Goal: Task Accomplishment & Management: Use online tool/utility

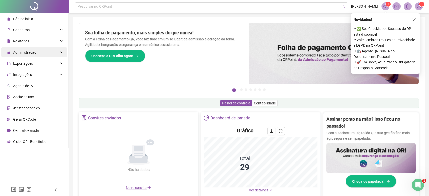
click at [35, 54] on span "Administração" at bounding box center [24, 52] width 23 height 4
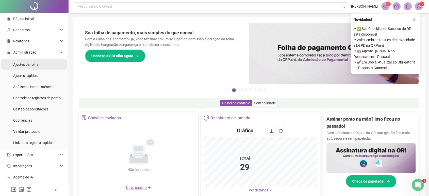
click at [47, 64] on li "Ajustes da folha" at bounding box center [34, 64] width 66 height 10
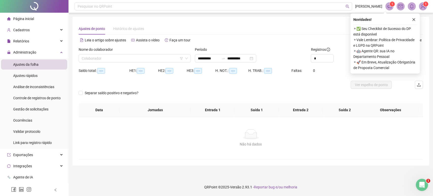
type input "**********"
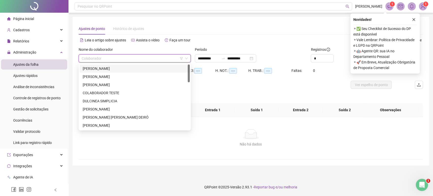
click at [116, 57] on input "search" at bounding box center [133, 59] width 102 height 8
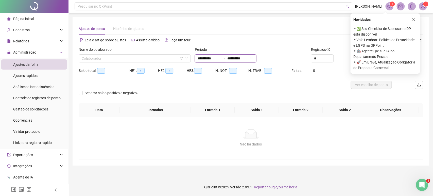
click at [215, 59] on input "**********" at bounding box center [208, 59] width 21 height 6
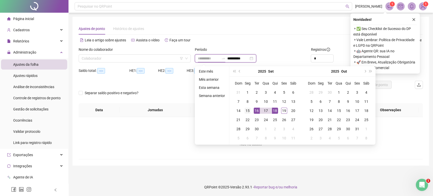
type input "**********"
click at [248, 112] on div "15" at bounding box center [248, 111] width 6 height 6
type input "**********"
click at [287, 109] on div "19" at bounding box center [284, 111] width 6 height 6
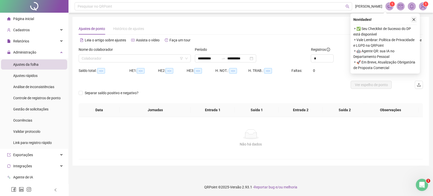
click at [414, 20] on icon "close" at bounding box center [414, 20] width 4 height 4
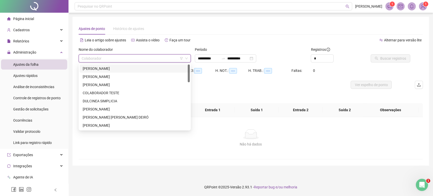
click at [101, 56] on input "search" at bounding box center [133, 59] width 102 height 8
click at [100, 64] on div "ALISSON PIRES AZEVEDO" at bounding box center [135, 68] width 110 height 8
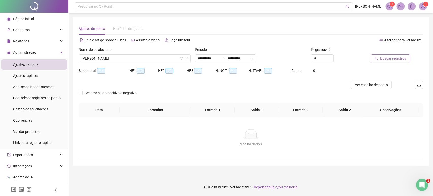
click at [395, 58] on span "Buscar registros" at bounding box center [393, 59] width 26 height 6
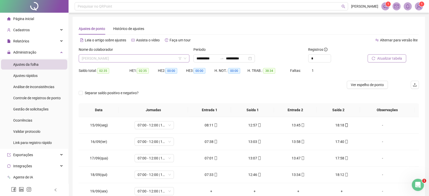
click at [112, 60] on span "ALISSON PIRES AZEVEDO" at bounding box center [134, 59] width 105 height 8
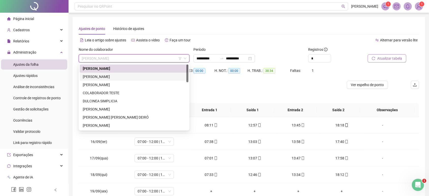
click at [97, 78] on div "AMARILDO BARRETO DOS SANTOS" at bounding box center [134, 77] width 103 height 6
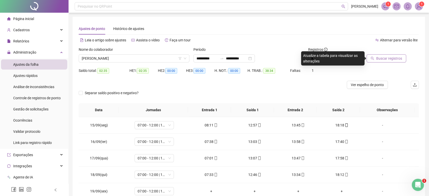
click at [377, 59] on span "Buscar registros" at bounding box center [389, 59] width 26 height 6
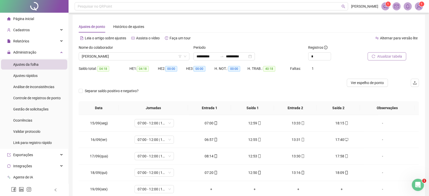
scroll to position [2, 0]
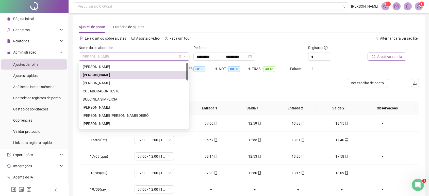
click at [91, 58] on span "AMARILDO BARRETO DOS SANTOS" at bounding box center [134, 57] width 105 height 8
click at [104, 107] on div "EDSON OLIVEIRA TEIXEIRA" at bounding box center [134, 108] width 103 height 6
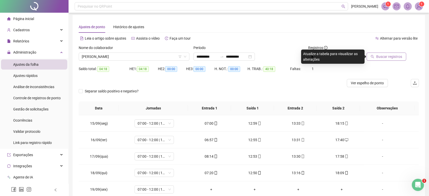
click at [378, 60] on button "Buscar registros" at bounding box center [387, 57] width 40 height 8
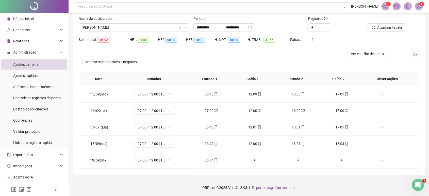
scroll to position [0, 0]
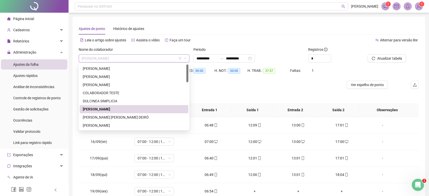
click at [141, 60] on span "EDSON OLIVEIRA TEIXEIRA" at bounding box center [134, 59] width 105 height 8
click at [111, 125] on div "ERICK SILVA SANTOS" at bounding box center [134, 126] width 103 height 6
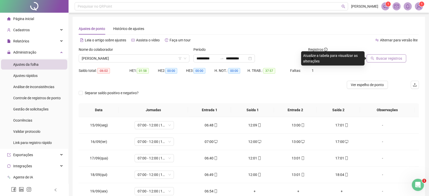
click at [395, 60] on span "Buscar registros" at bounding box center [389, 59] width 26 height 6
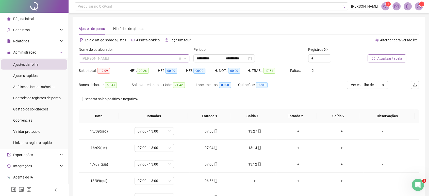
click at [136, 58] on span "ERICK SILVA SANTOS" at bounding box center [134, 59] width 105 height 8
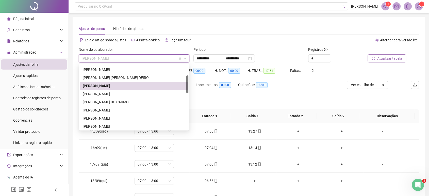
drag, startPoint x: 187, startPoint y: 76, endPoint x: 182, endPoint y: 88, distance: 12.0
click at [182, 88] on div "DULCINEA SIMPLICIA EDSON OLIVEIRA TEIXEIRA ELVIS GLAUBER RAMOS MARÇAL DEIRÓ ERI…" at bounding box center [134, 96] width 109 height 65
click at [162, 94] on div "GEOVANE DOS SANTOS SILVA" at bounding box center [134, 93] width 103 height 6
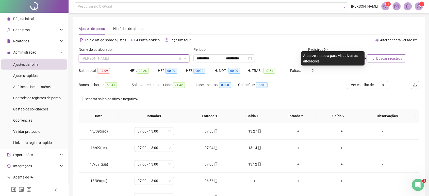
click at [149, 60] on span "GEOVANE DOS SANTOS SILVA" at bounding box center [134, 59] width 105 height 8
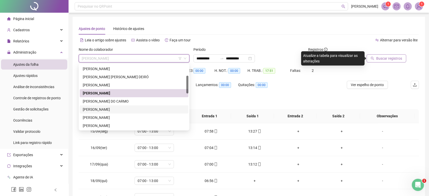
click at [120, 110] on div "HAMILTON CONCEIÇÃO SANTOS JUNIOR" at bounding box center [134, 110] width 103 height 6
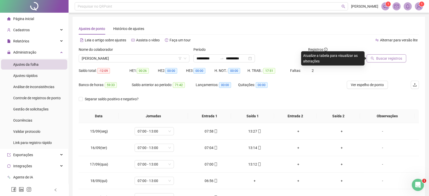
drag, startPoint x: 376, startPoint y: 62, endPoint x: 374, endPoint y: 56, distance: 6.4
click at [374, 56] on div "Buscar registros" at bounding box center [391, 57] width 57 height 20
click at [374, 57] on icon "search" at bounding box center [373, 59] width 4 height 4
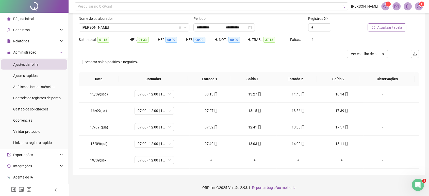
scroll to position [0, 0]
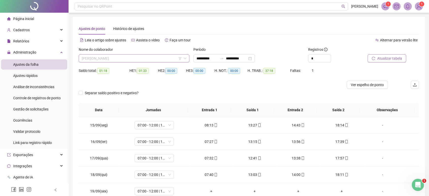
click at [151, 55] on span "HAMILTON CONCEIÇÃO SANTOS JUNIOR" at bounding box center [134, 59] width 105 height 8
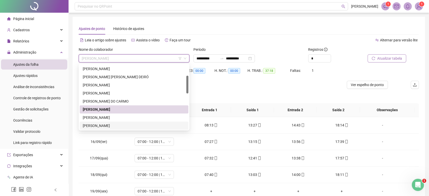
click at [111, 126] on div "JEAN CARLOS TEIXEIRA SANTOS" at bounding box center [134, 126] width 103 height 6
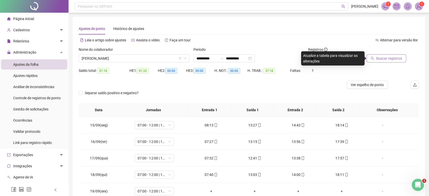
click at [396, 57] on span "Buscar registros" at bounding box center [389, 59] width 26 height 6
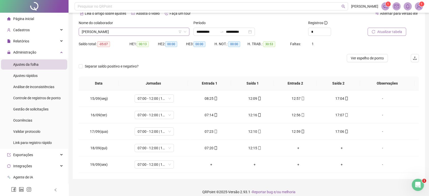
scroll to position [41, 0]
click at [157, 29] on span "JEAN CARLOS TEIXEIRA SANTOS" at bounding box center [134, 32] width 105 height 8
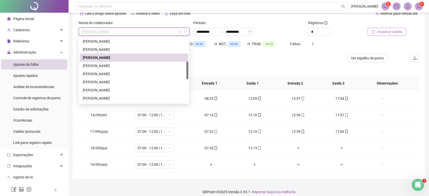
scroll to position [85, 0]
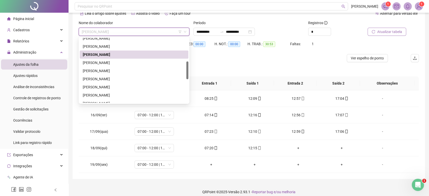
drag, startPoint x: 188, startPoint y: 58, endPoint x: 183, endPoint y: 70, distance: 12.9
click at [183, 70] on div "HAMILTON CONCEIÇÃO SANTOS JUNIOR IAGO LUIS SANTOS DA SILVA JEAN CARLOS TEIXEIRA…" at bounding box center [134, 70] width 109 height 65
click at [126, 87] on div "JOSÉ NILSON BARBOSA DOS SANTOS" at bounding box center [134, 87] width 103 height 6
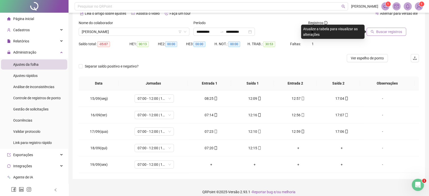
click at [385, 28] on button "Buscar registros" at bounding box center [387, 32] width 40 height 8
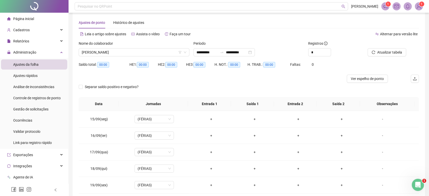
scroll to position [2, 0]
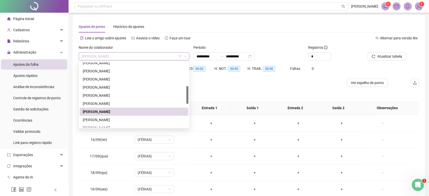
click at [148, 54] on span "JOSÉ NILSON BARBOSA DOS SANTOS" at bounding box center [134, 57] width 105 height 8
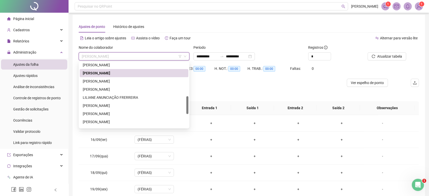
scroll to position [125, 0]
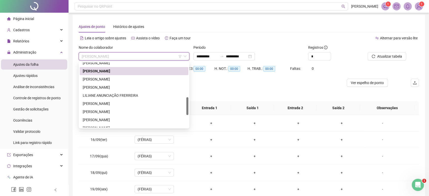
drag, startPoint x: 187, startPoint y: 88, endPoint x: 181, endPoint y: 99, distance: 12.5
click at [181, 99] on div "JOSÉ ANTONIO CORREIA SANTOS JOSÉ NILSON BARBOSA DOS SANTOS JOSÉ RICARDO OLIVEIR…" at bounding box center [134, 94] width 109 height 65
click at [141, 84] on div "JOSÉ VALTER DOS SANTOS" at bounding box center [134, 87] width 109 height 8
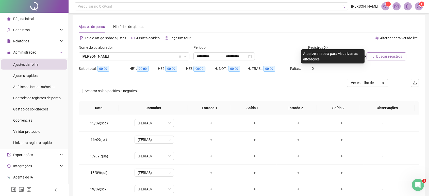
click at [396, 52] on button "Buscar registros" at bounding box center [387, 56] width 40 height 8
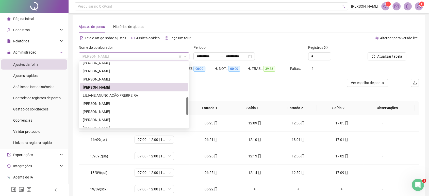
click at [148, 57] on span "JOSÉ VALTER DOS SANTOS" at bounding box center [134, 57] width 105 height 8
click at [158, 105] on div "LUIZ ANDRÉ GOMES DE ALELUIA" at bounding box center [134, 104] width 103 height 6
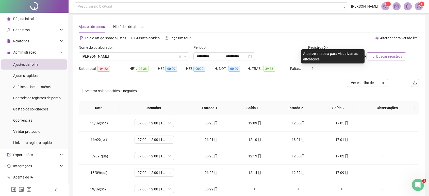
click at [396, 59] on button "Buscar registros" at bounding box center [387, 56] width 40 height 8
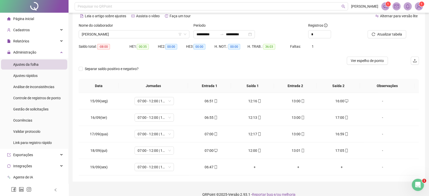
scroll to position [21, 0]
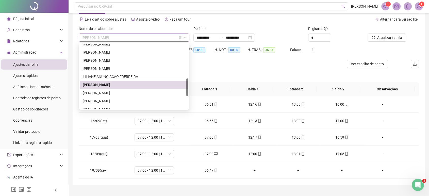
click at [136, 37] on span "LUIZ ANDRÉ GOMES DE ALELUIA" at bounding box center [134, 38] width 105 height 8
click at [117, 93] on div "MATEUS DE OLIVEIRA TEIXEIRA" at bounding box center [134, 93] width 103 height 6
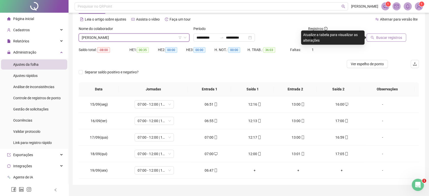
click at [387, 35] on span "Buscar registros" at bounding box center [389, 38] width 26 height 6
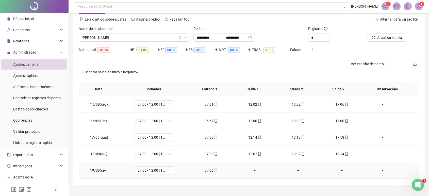
drag, startPoint x: 214, startPoint y: 166, endPoint x: 213, endPoint y: 169, distance: 3.3
click at [213, 169] on td "07:06" at bounding box center [210, 170] width 43 height 16
click at [215, 169] on icon "mobile" at bounding box center [216, 171] width 2 height 4
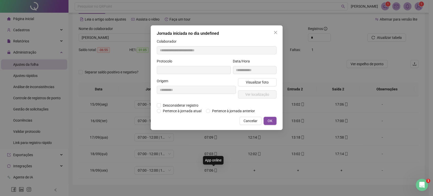
type input "**********"
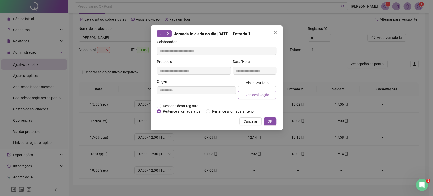
click at [244, 98] on button "Ver localização" at bounding box center [257, 95] width 39 height 8
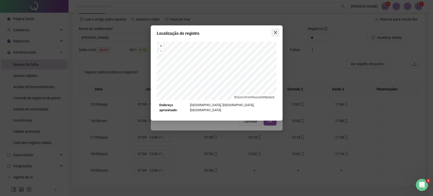
click at [277, 34] on icon "close" at bounding box center [275, 32] width 3 height 3
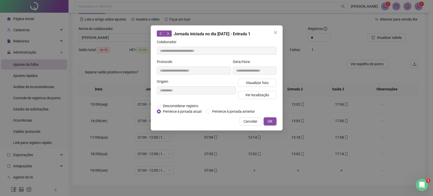
click at [277, 34] on icon "close" at bounding box center [275, 32] width 3 height 3
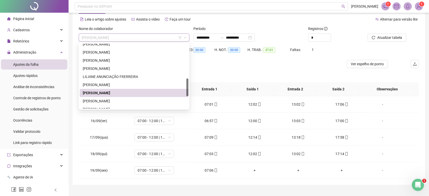
click at [126, 38] on span "MATEUS DE OLIVEIRA TEIXEIRA" at bounding box center [134, 38] width 105 height 8
click at [119, 100] on div "MIKAEL VITÓRIO CONCEIÇÃO DOS SANTOS" at bounding box center [134, 101] width 103 height 6
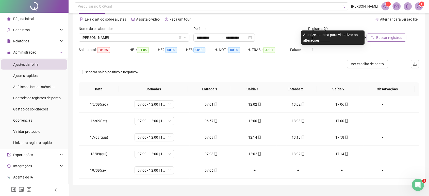
click at [387, 39] on span "Buscar registros" at bounding box center [389, 38] width 26 height 6
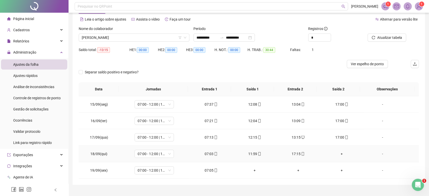
click at [342, 154] on div "+" at bounding box center [341, 154] width 35 height 6
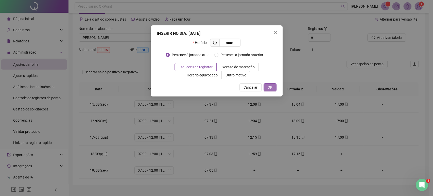
type input "*****"
click at [270, 86] on span "OK" at bounding box center [270, 88] width 5 height 6
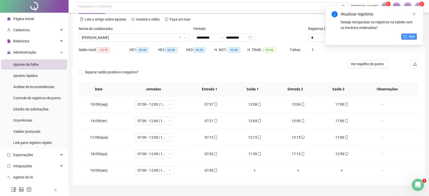
click at [411, 36] on span "Sim" at bounding box center [412, 37] width 6 height 6
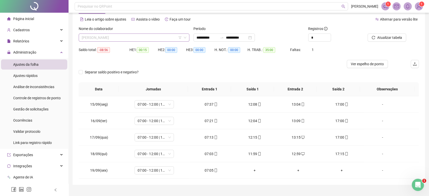
click at [149, 37] on span "MIKAEL VITÓRIO CONCEIÇÃO DOS SANTOS" at bounding box center [134, 38] width 105 height 8
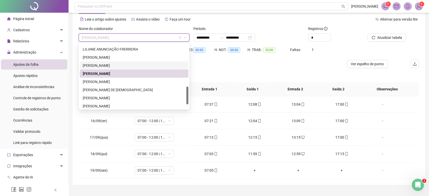
scroll to position [157, 0]
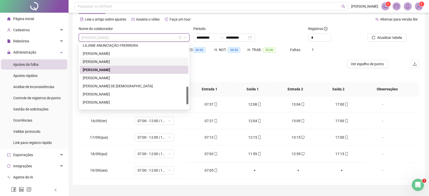
drag, startPoint x: 187, startPoint y: 90, endPoint x: 183, endPoint y: 99, distance: 9.7
click at [183, 99] on div "LILIANE ANUNCIAÇÃO FRERREIRA LUIZ ANDRÉ GOMES DE ALELUIA MATEUS DE OLIVEIRA TEI…" at bounding box center [134, 76] width 109 height 65
click at [144, 77] on div "MIZAEL SILVA DE VASCONCELOS" at bounding box center [134, 78] width 103 height 6
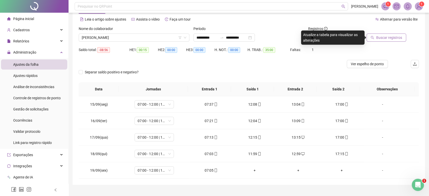
click at [379, 39] on span "Buscar registros" at bounding box center [389, 38] width 26 height 6
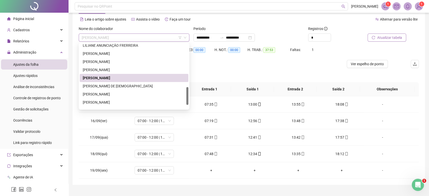
click at [154, 34] on div "MIZAEL SILVA DE VASCONCELOS" at bounding box center [134, 38] width 111 height 8
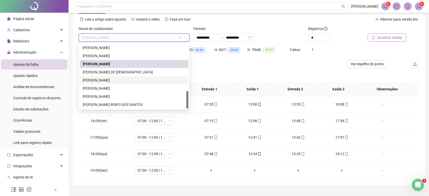
drag, startPoint x: 187, startPoint y: 95, endPoint x: 183, endPoint y: 106, distance: 11.6
click at [183, 106] on div "LUIZ ANDRÉ GOMES DE ALELUIA MATEUS DE OLIVEIRA TEIXEIRA MIKAEL VITÓRIO CONCEIÇÃ…" at bounding box center [134, 76] width 109 height 65
click at [134, 97] on div "UILSON DOS SANTOS DE OLIVEIRA" at bounding box center [134, 97] width 103 height 6
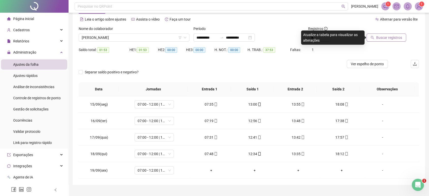
click at [387, 36] on span "Buscar registros" at bounding box center [389, 38] width 26 height 6
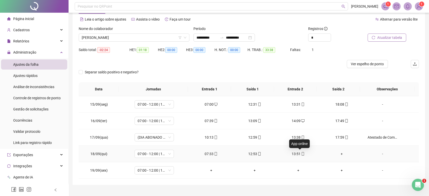
click at [301, 154] on icon "mobile" at bounding box center [303, 154] width 4 height 4
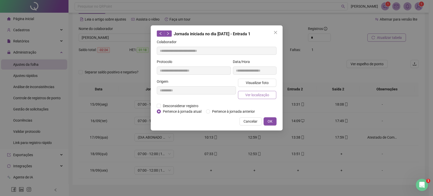
click at [268, 95] on span "Ver localização" at bounding box center [257, 95] width 24 height 6
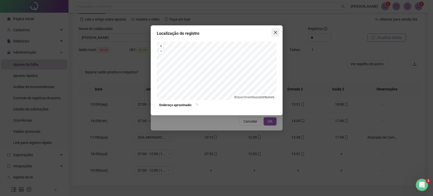
click at [274, 32] on icon "close" at bounding box center [276, 32] width 4 height 4
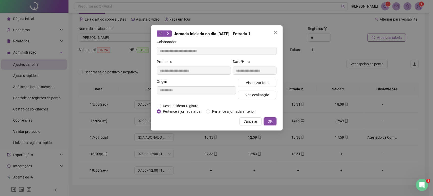
click at [274, 32] on icon "close" at bounding box center [276, 32] width 4 height 4
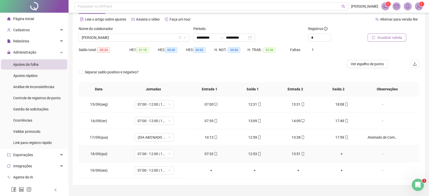
click at [256, 150] on td "12:53" at bounding box center [254, 154] width 43 height 16
click at [258, 153] on icon "mobile" at bounding box center [260, 154] width 4 height 4
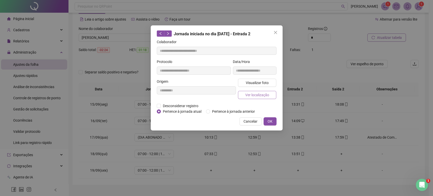
click at [258, 94] on span "Ver localização" at bounding box center [257, 95] width 24 height 6
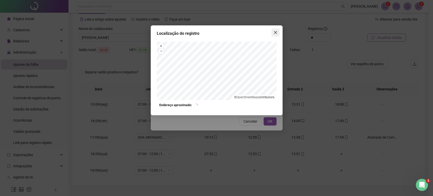
click at [272, 32] on span "Close" at bounding box center [276, 32] width 8 height 4
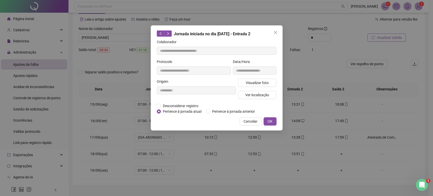
type input "**********"
click at [272, 32] on span "Close" at bounding box center [276, 32] width 8 height 4
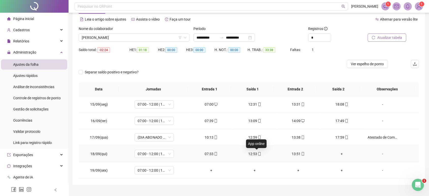
click at [258, 153] on icon "mobile" at bounding box center [259, 154] width 2 height 4
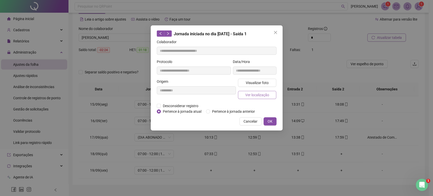
click at [262, 94] on span "Ver localização" at bounding box center [257, 95] width 24 height 6
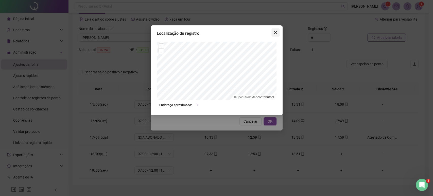
click at [273, 36] on button "Close" at bounding box center [276, 32] width 8 height 8
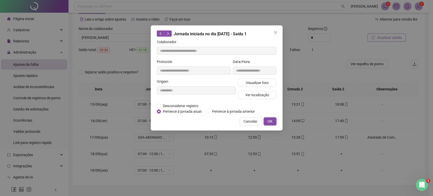
click at [273, 36] on button "Close" at bounding box center [276, 32] width 8 height 8
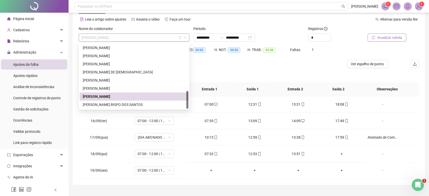
click at [137, 38] on span "UILSON DOS SANTOS DE OLIVEIRA" at bounding box center [134, 38] width 105 height 8
click at [123, 102] on div "VINICIUS DIAS BISPO DOS SANTOS" at bounding box center [134, 105] width 103 height 6
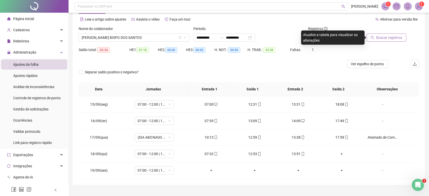
click at [382, 36] on span "Buscar registros" at bounding box center [389, 38] width 26 height 6
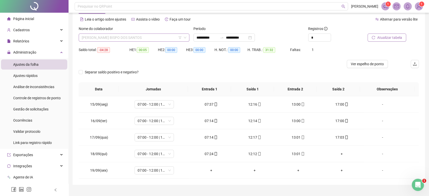
click at [171, 38] on span "VINICIUS DIAS BISPO DOS SANTOS" at bounding box center [134, 38] width 105 height 8
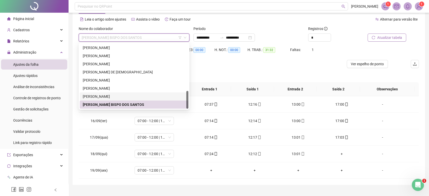
click at [134, 97] on div "UILSON DOS SANTOS DE OLIVEIRA" at bounding box center [134, 97] width 103 height 6
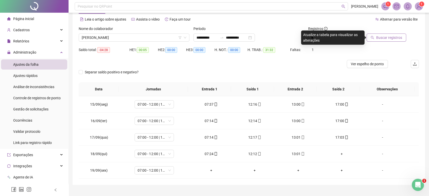
click at [387, 38] on span "Buscar registros" at bounding box center [389, 38] width 26 height 6
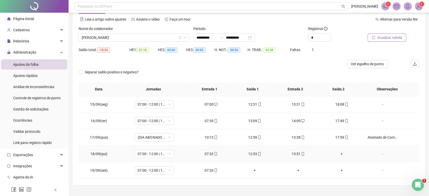
click at [338, 151] on div "+" at bounding box center [341, 154] width 35 height 6
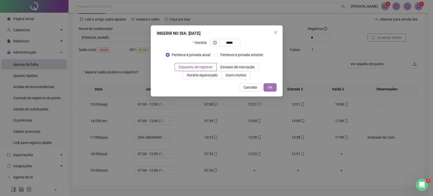
type input "*****"
click at [268, 87] on span "OK" at bounding box center [270, 88] width 5 height 6
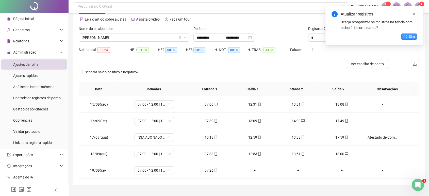
click at [407, 38] on icon "reload" at bounding box center [405, 37] width 4 height 4
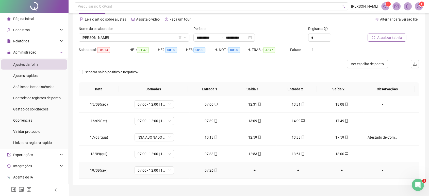
click at [217, 170] on div "07:26" at bounding box center [210, 171] width 35 height 6
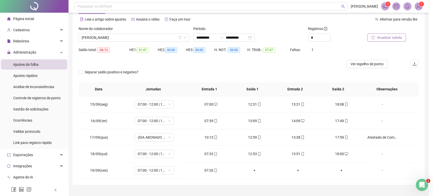
type input "**********"
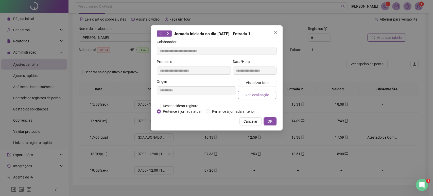
click at [254, 98] on button "Ver localização" at bounding box center [257, 95] width 39 height 8
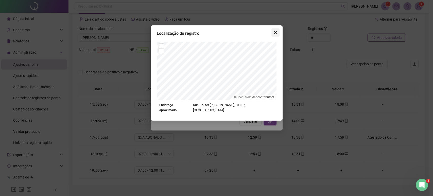
click at [274, 31] on icon "close" at bounding box center [276, 32] width 4 height 4
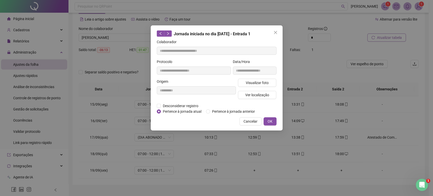
click at [274, 31] on icon "close" at bounding box center [276, 32] width 4 height 4
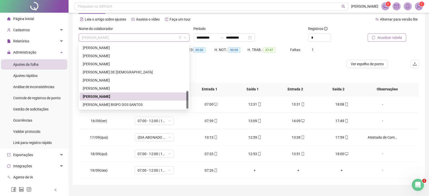
click at [138, 36] on span "UILSON DOS SANTOS DE OLIVEIRA" at bounding box center [134, 38] width 105 height 8
click at [124, 102] on div "VINICIUS DIAS BISPO DOS SANTOS" at bounding box center [134, 105] width 103 height 6
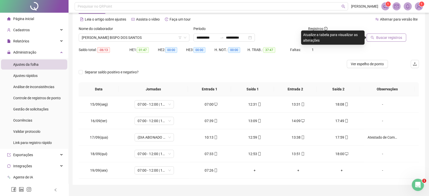
click at [374, 38] on icon "search" at bounding box center [373, 38] width 4 height 4
